Goal: Task Accomplishment & Management: Complete application form

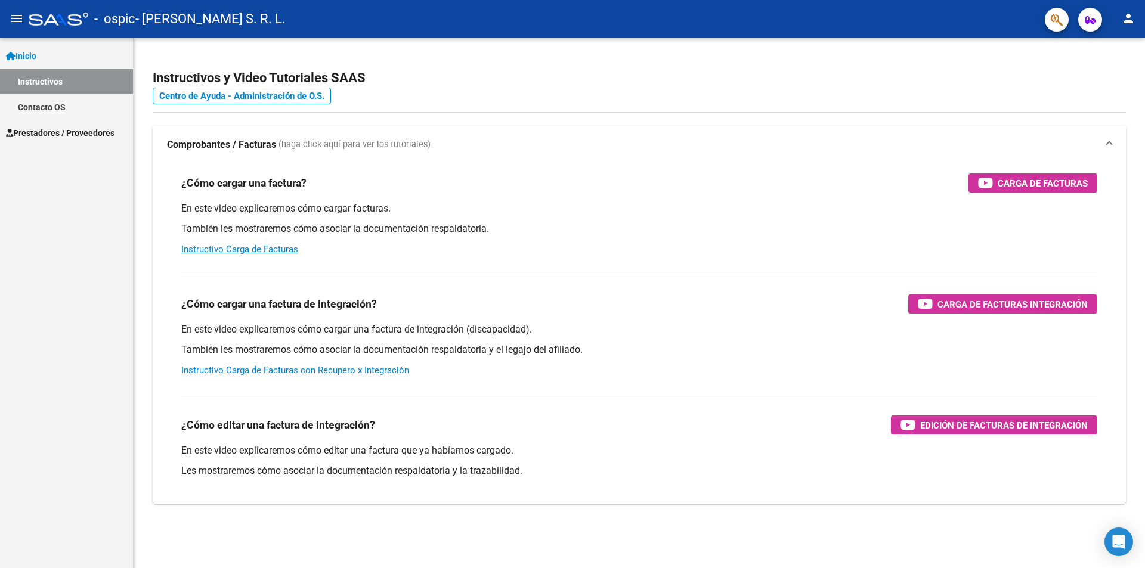
click at [88, 130] on span "Prestadores / Proveedores" at bounding box center [60, 132] width 109 height 13
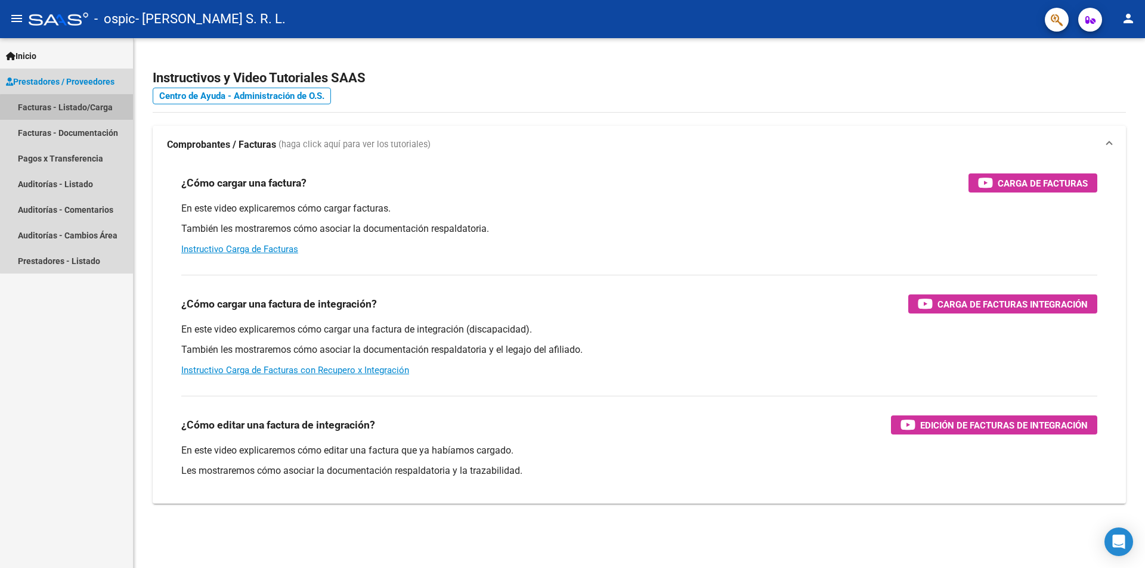
click at [86, 109] on link "Facturas - Listado/Carga" at bounding box center [66, 107] width 133 height 26
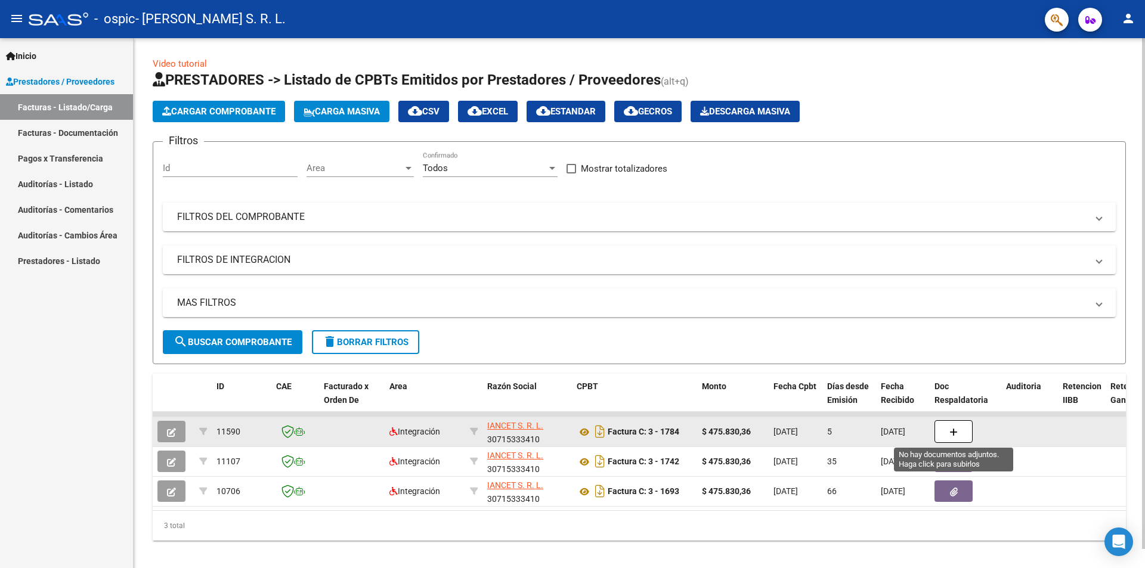
click at [957, 429] on icon "button" at bounding box center [954, 432] width 8 height 9
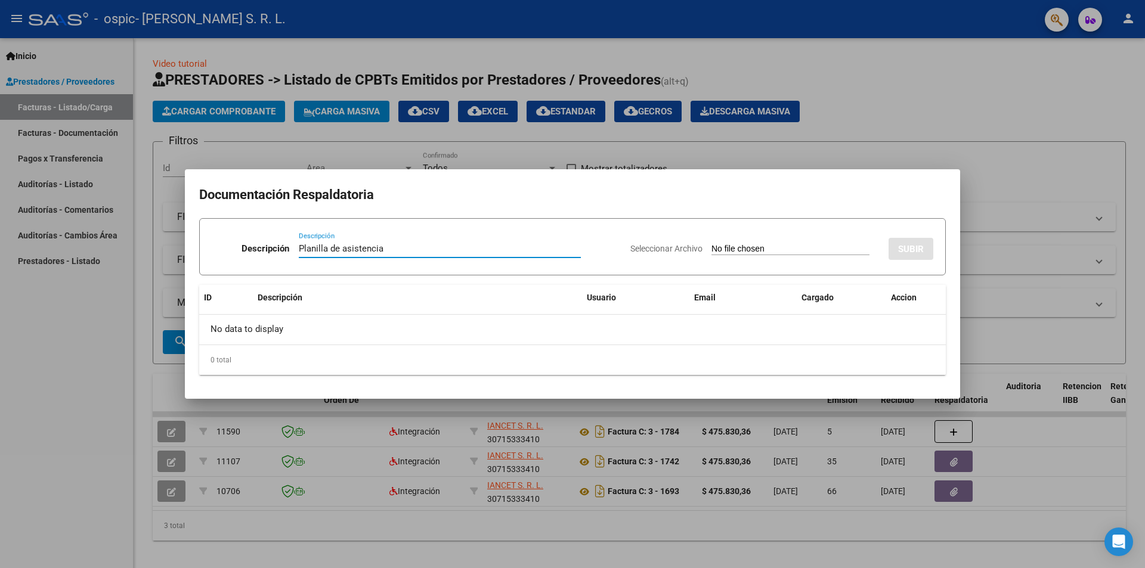
type input "Planilla de asistencia"
click at [786, 252] on input "Seleccionar Archivo" at bounding box center [791, 249] width 158 height 11
click at [802, 245] on input "Seleccionar Archivo" at bounding box center [791, 249] width 158 height 11
type input "C:\fakepath\ALVAREZ ASISTENCIA SAIE.pdf"
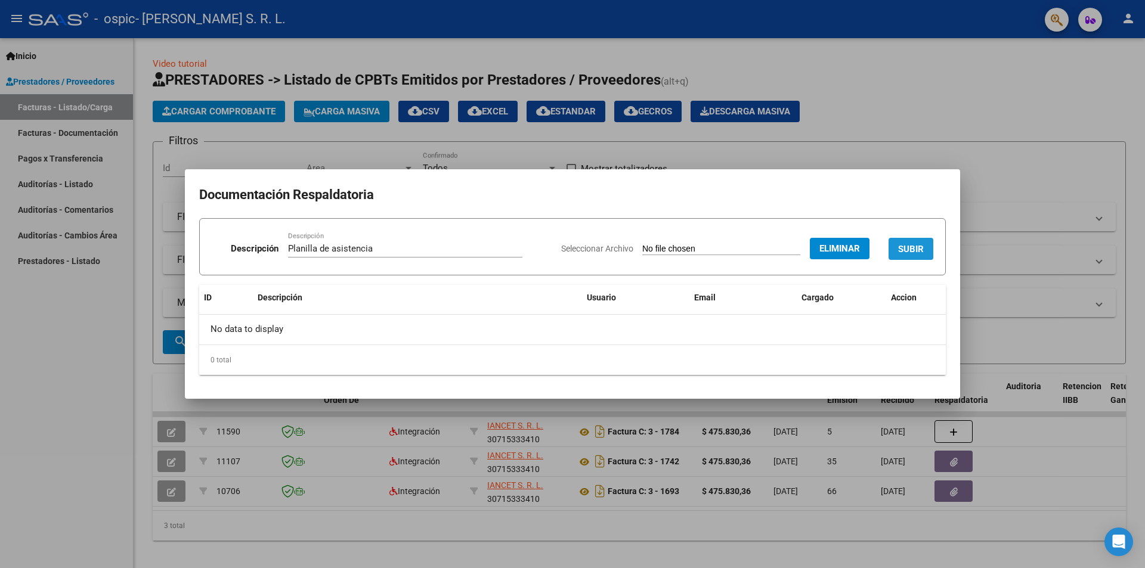
click at [910, 253] on span "SUBIR" at bounding box center [911, 249] width 26 height 11
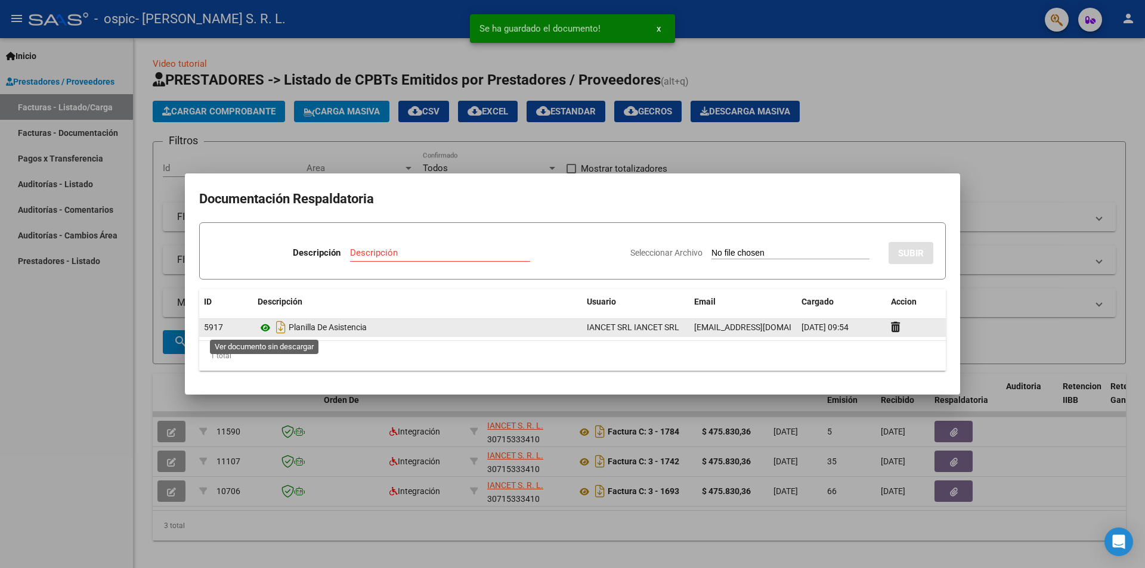
click at [266, 329] on icon at bounding box center [266, 328] width 16 height 14
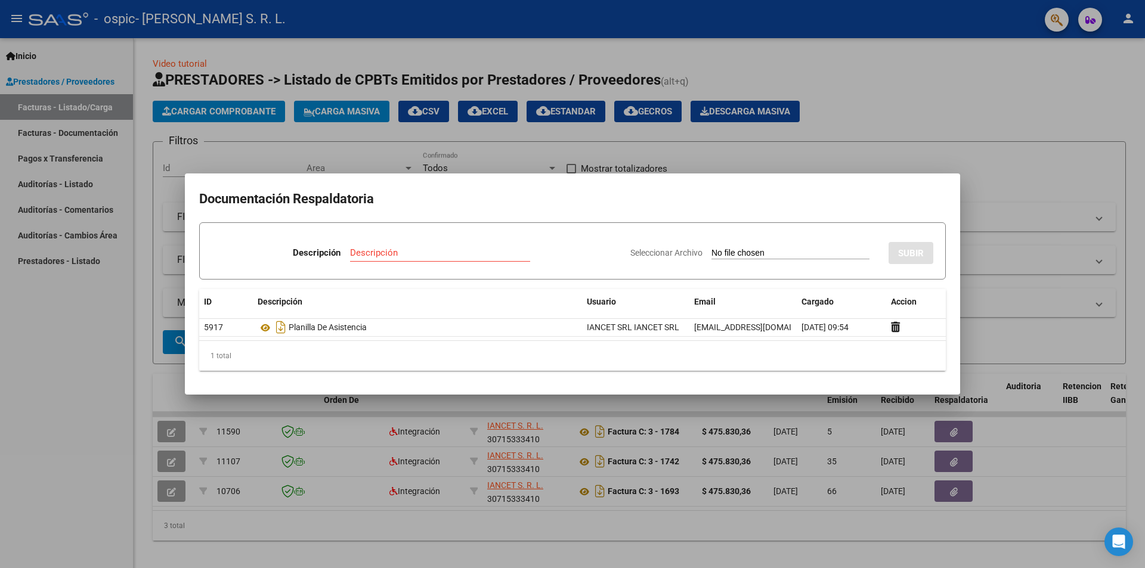
click at [988, 255] on div at bounding box center [572, 284] width 1145 height 568
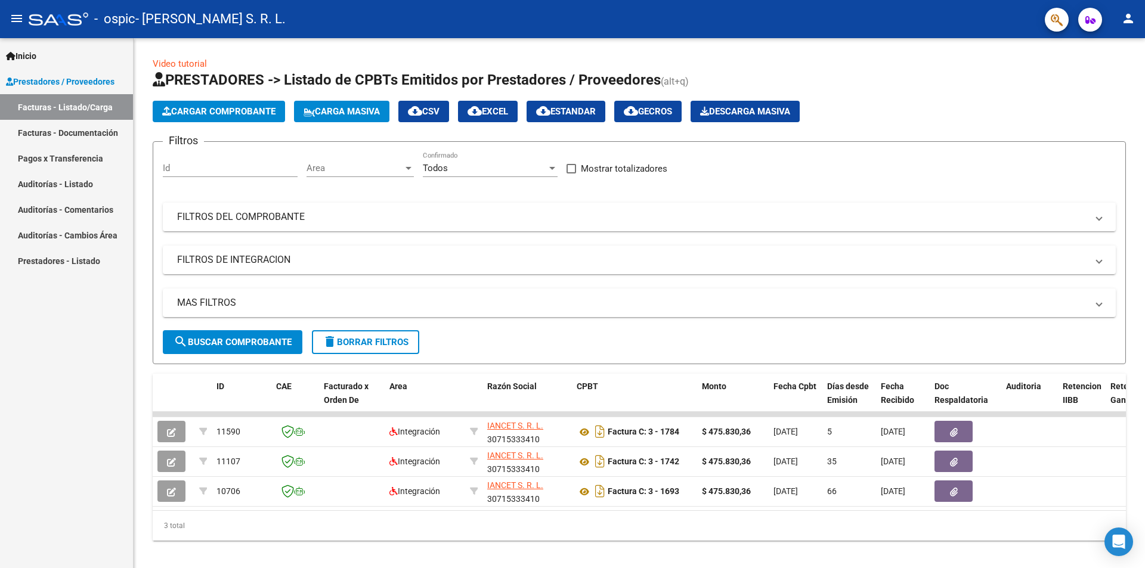
click at [1131, 25] on mat-icon "person" at bounding box center [1128, 18] width 14 height 14
click at [1112, 82] on button "exit_to_app Salir" at bounding box center [1104, 78] width 73 height 29
